Goal: Information Seeking & Learning: Learn about a topic

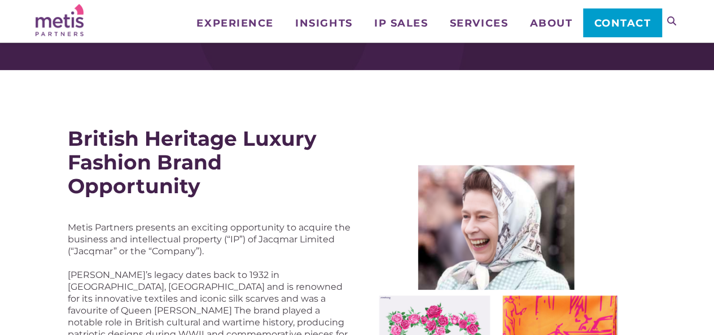
scroll to position [97, 0]
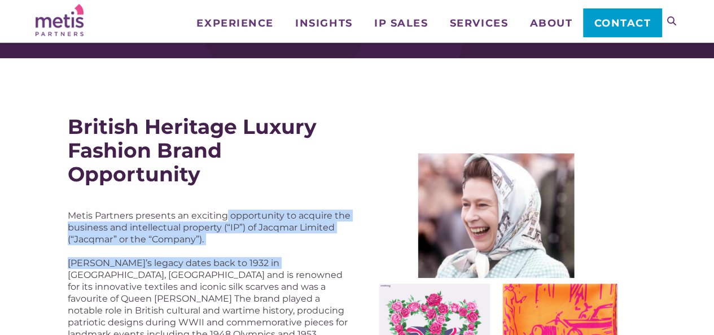
drag, startPoint x: 227, startPoint y: 204, endPoint x: 272, endPoint y: 246, distance: 61.1
click at [272, 246] on div "Metis Partners presents an exciting opportunity to acquire the business and int…" at bounding box center [209, 328] width 283 height 284
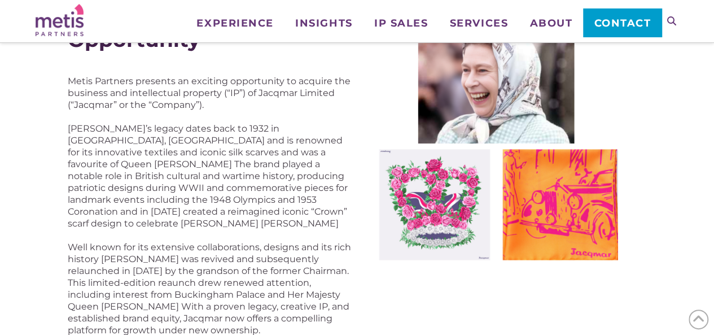
scroll to position [238, 0]
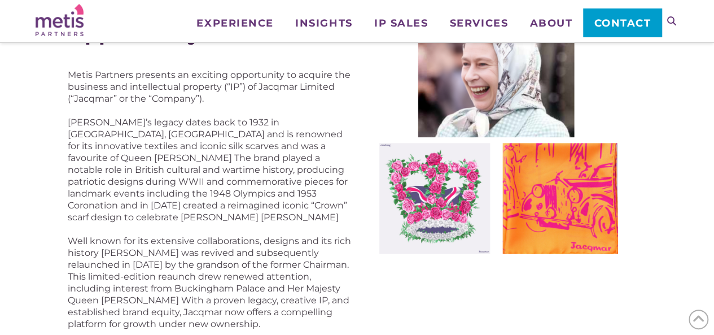
click at [272, 246] on p "Well known for its extensive collaborations, designs and its rich history [PERS…" at bounding box center [209, 282] width 283 height 95
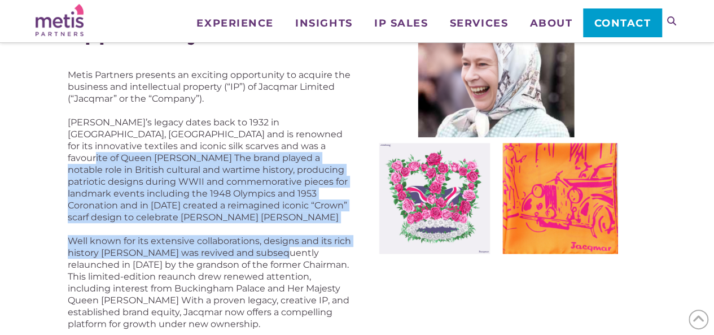
drag, startPoint x: 272, startPoint y: 246, endPoint x: 243, endPoint y: 146, distance: 103.3
click at [243, 146] on div "Metis Partners presents an exciting opportunity to acquire the business and int…" at bounding box center [209, 187] width 283 height 284
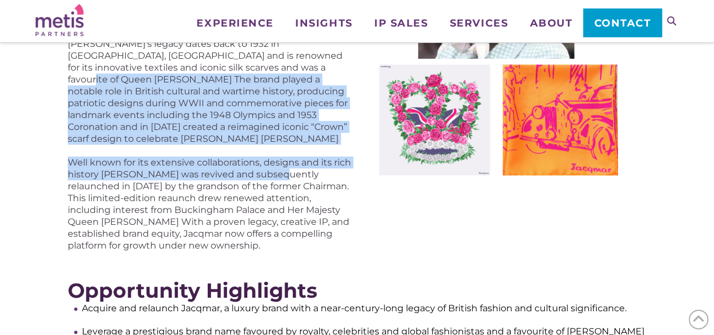
scroll to position [317, 0]
click at [243, 156] on p "Well known for its extensive collaborations, designs and its rich history [PERS…" at bounding box center [209, 203] width 283 height 95
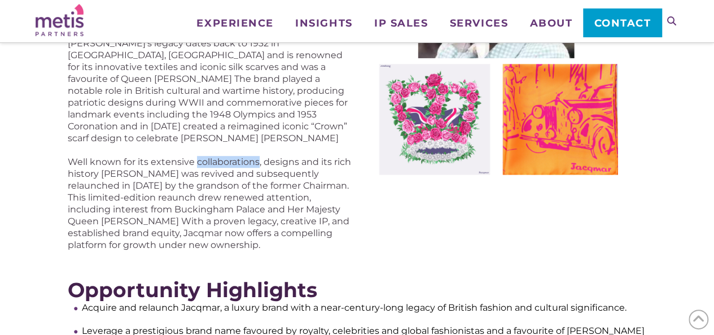
click at [243, 156] on p "Well known for its extensive collaborations, designs and its rich history [PERS…" at bounding box center [209, 203] width 283 height 95
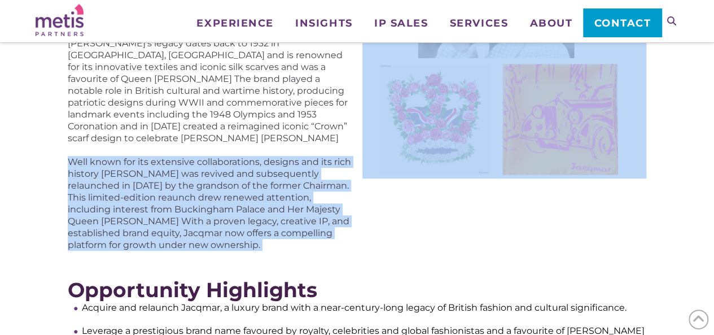
drag, startPoint x: 243, startPoint y: 146, endPoint x: 272, endPoint y: 233, distance: 91.6
click at [272, 233] on p "Well known for its extensive collaborations, designs and its rich history [PERS…" at bounding box center [209, 203] width 283 height 95
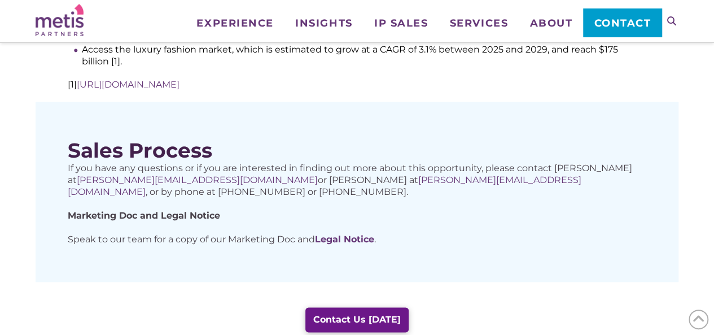
scroll to position [728, 0]
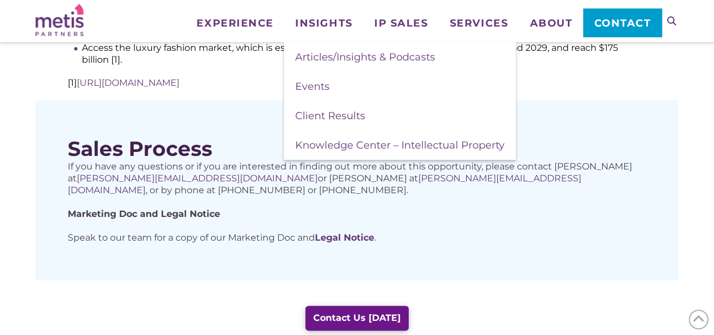
click at [67, 25] on img at bounding box center [60, 20] width 48 height 32
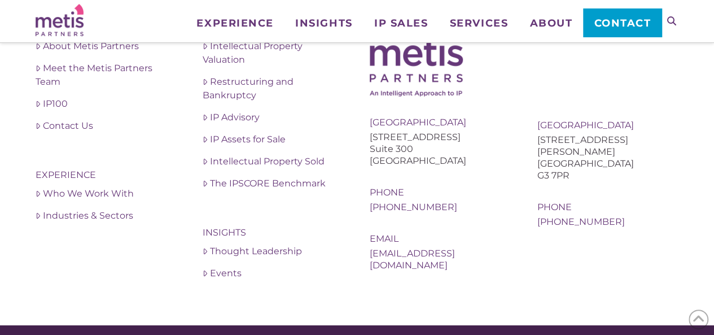
scroll to position [1406, 0]
